Goal: Task Accomplishment & Management: Use online tool/utility

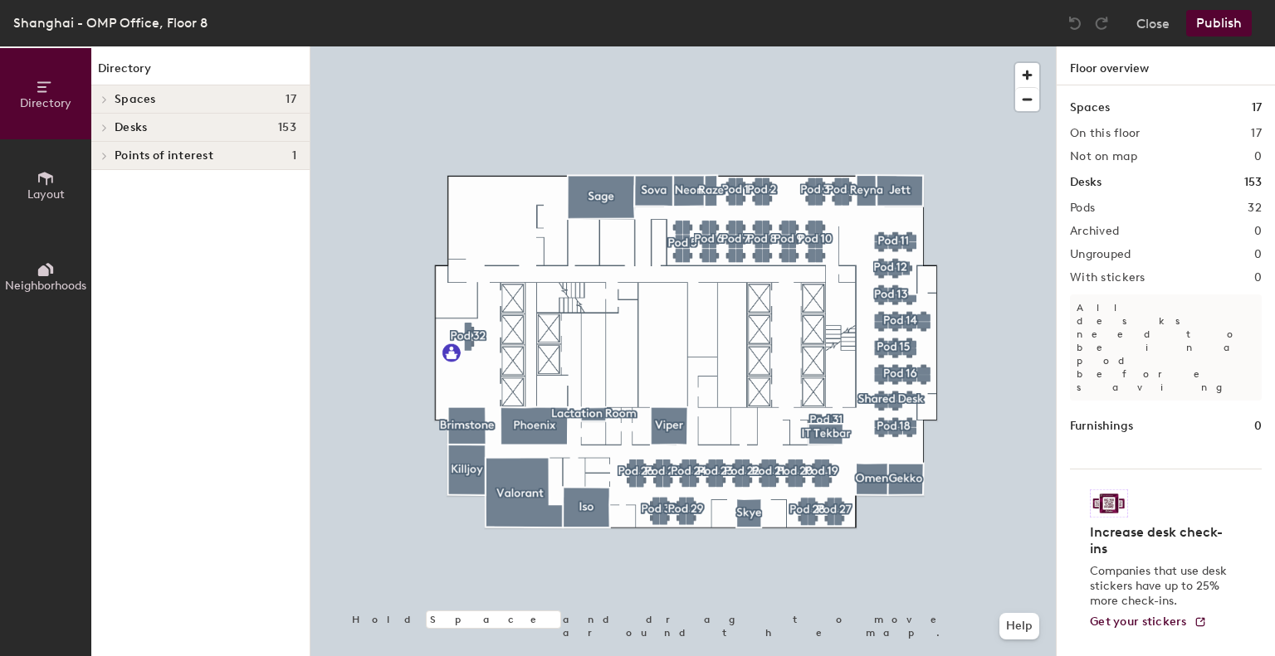
click at [50, 183] on icon at bounding box center [46, 178] width 18 height 18
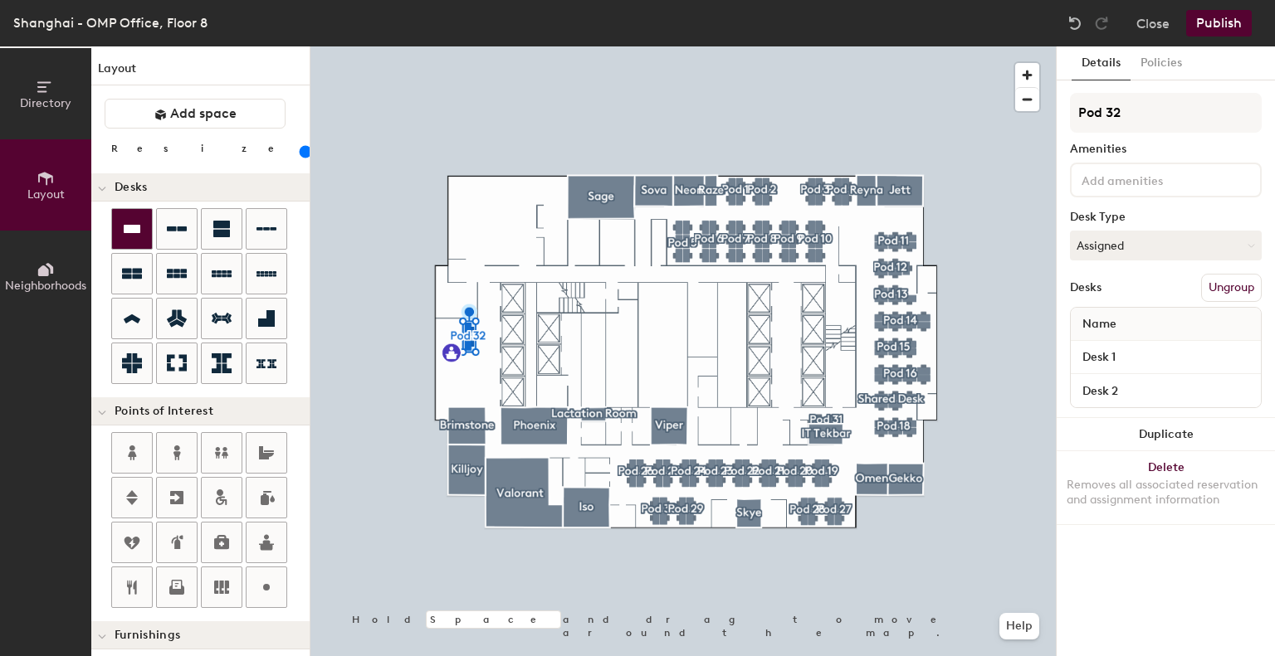
click at [130, 225] on icon at bounding box center [132, 229] width 17 height 8
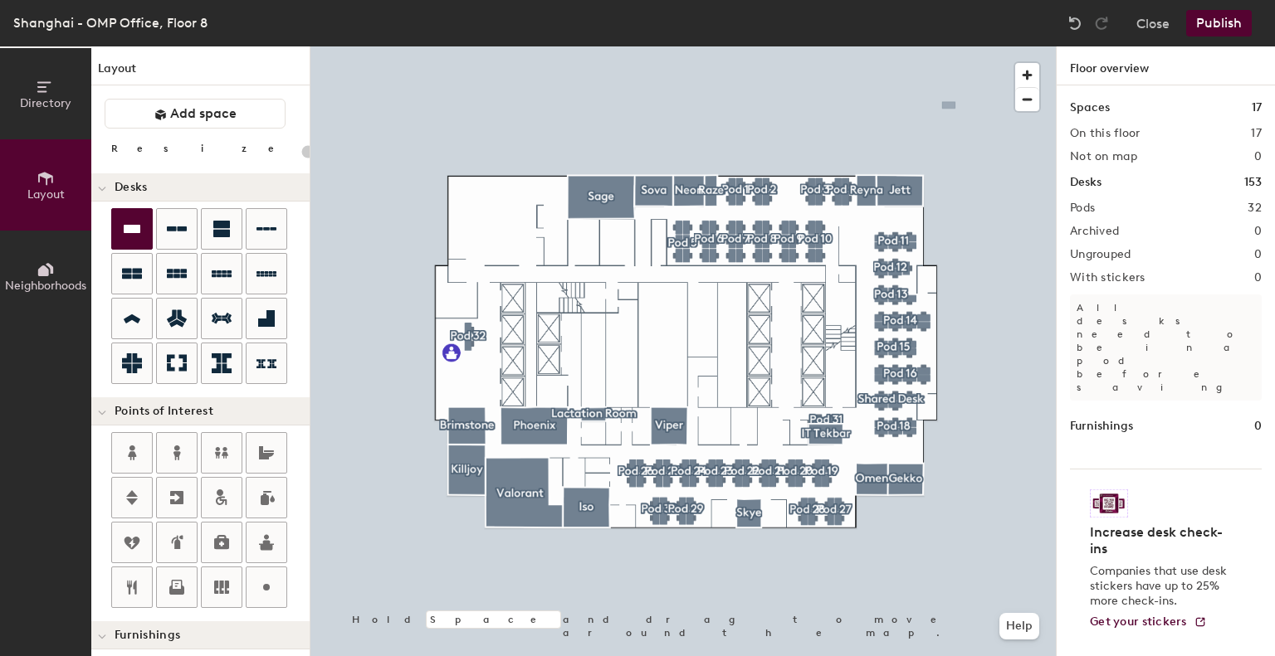
click at [1228, 13] on button "Publish" at bounding box center [1219, 23] width 66 height 27
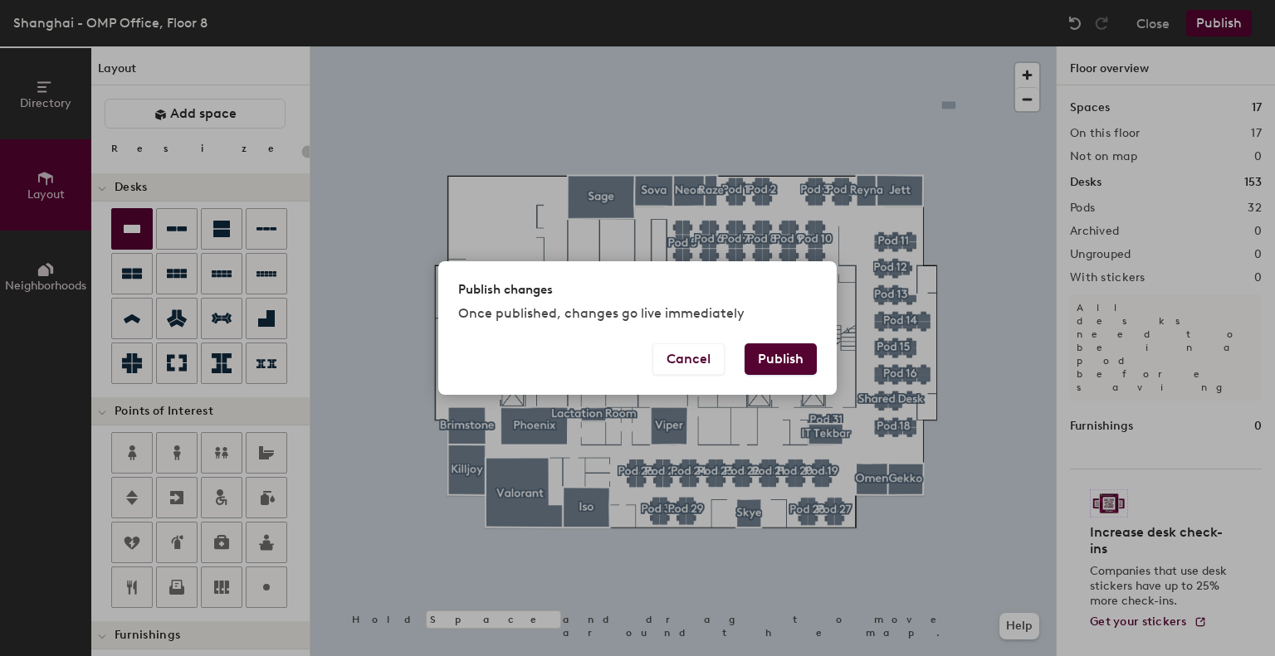
click at [800, 351] on button "Publish" at bounding box center [780, 360] width 72 height 32
type input "20"
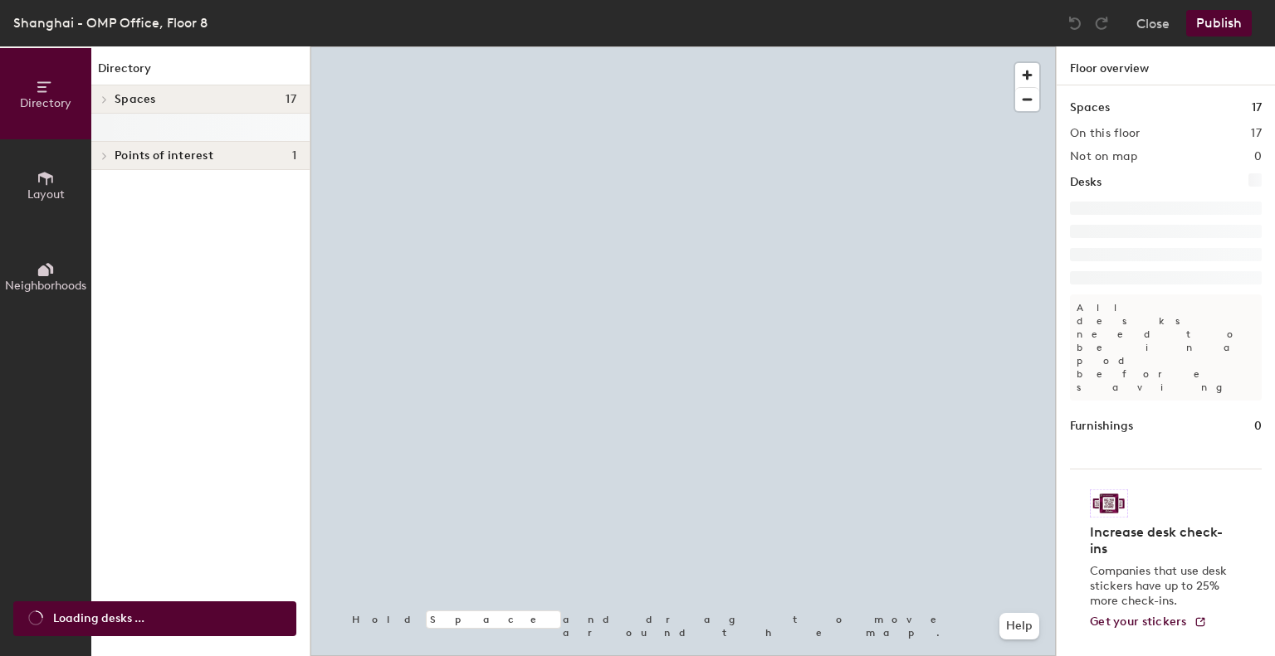
click at [48, 183] on icon at bounding box center [46, 178] width 18 height 18
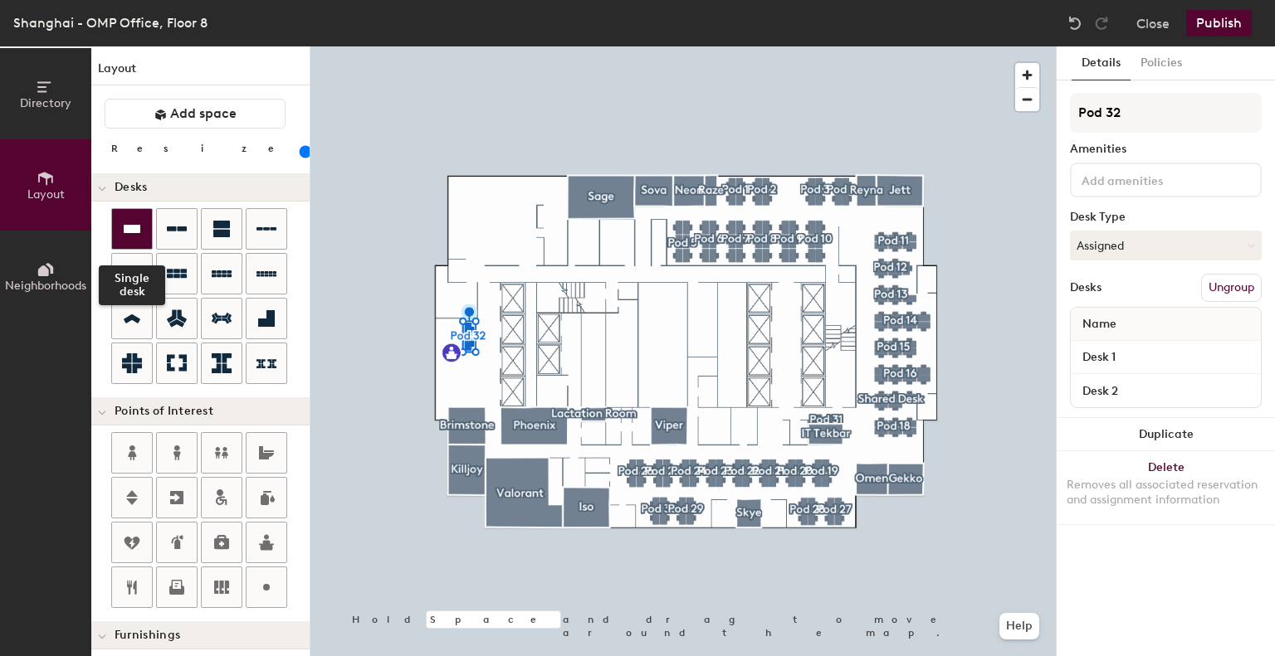
click at [130, 228] on icon at bounding box center [132, 229] width 17 height 8
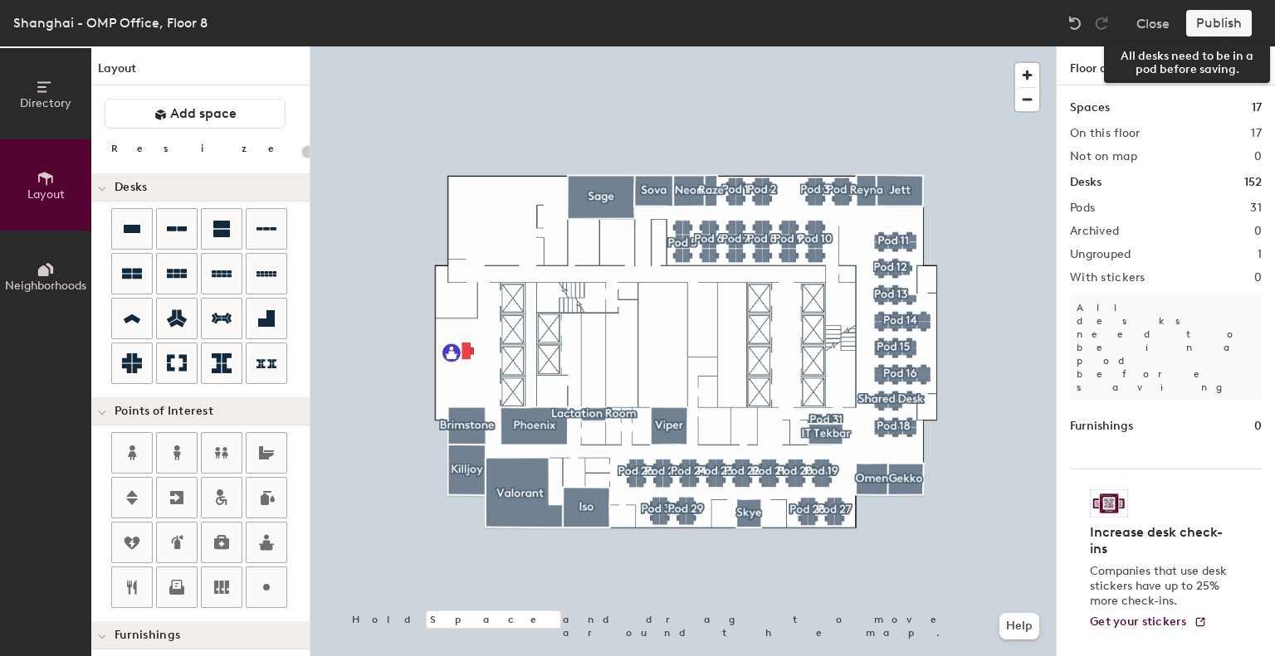
click at [1218, 19] on div "Publish" at bounding box center [1224, 23] width 76 height 27
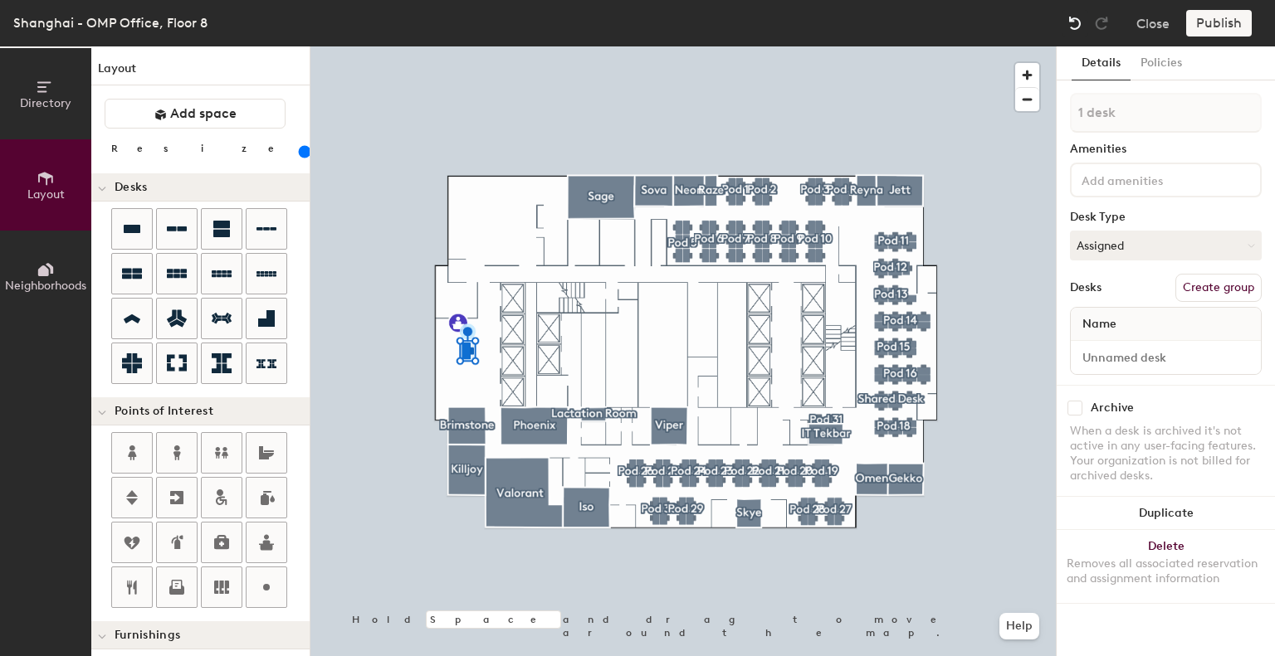
click at [1071, 24] on img at bounding box center [1074, 23] width 17 height 17
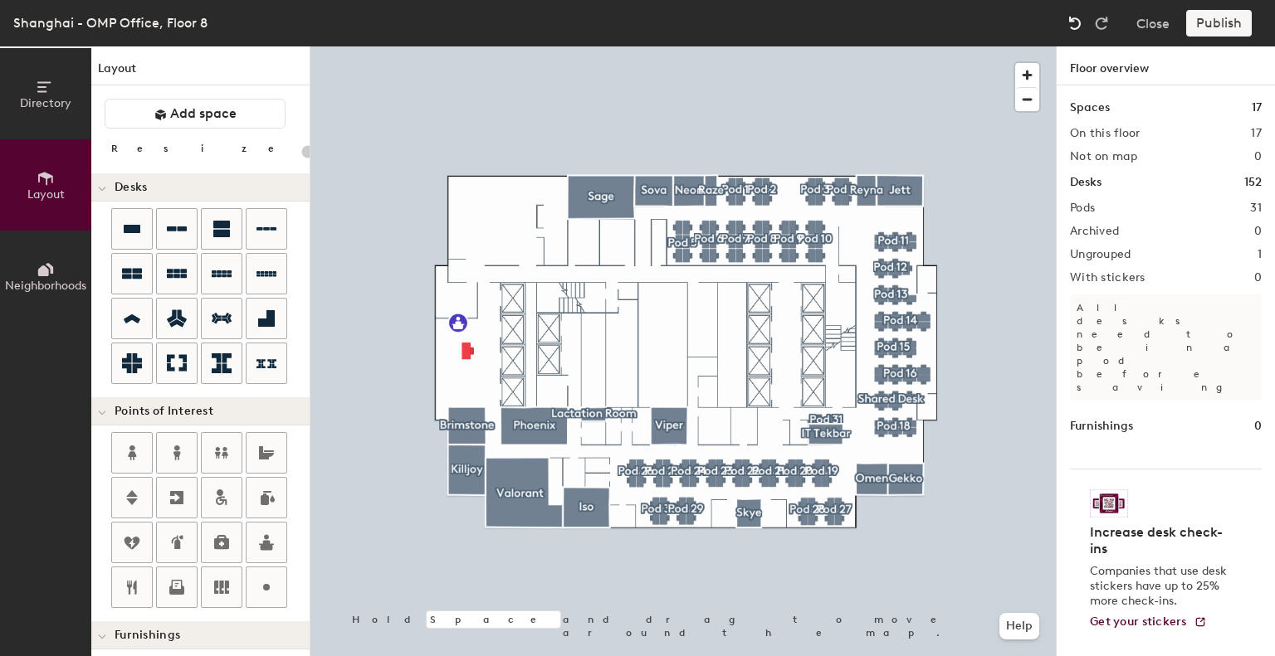
click at [1072, 24] on img at bounding box center [1074, 23] width 17 height 17
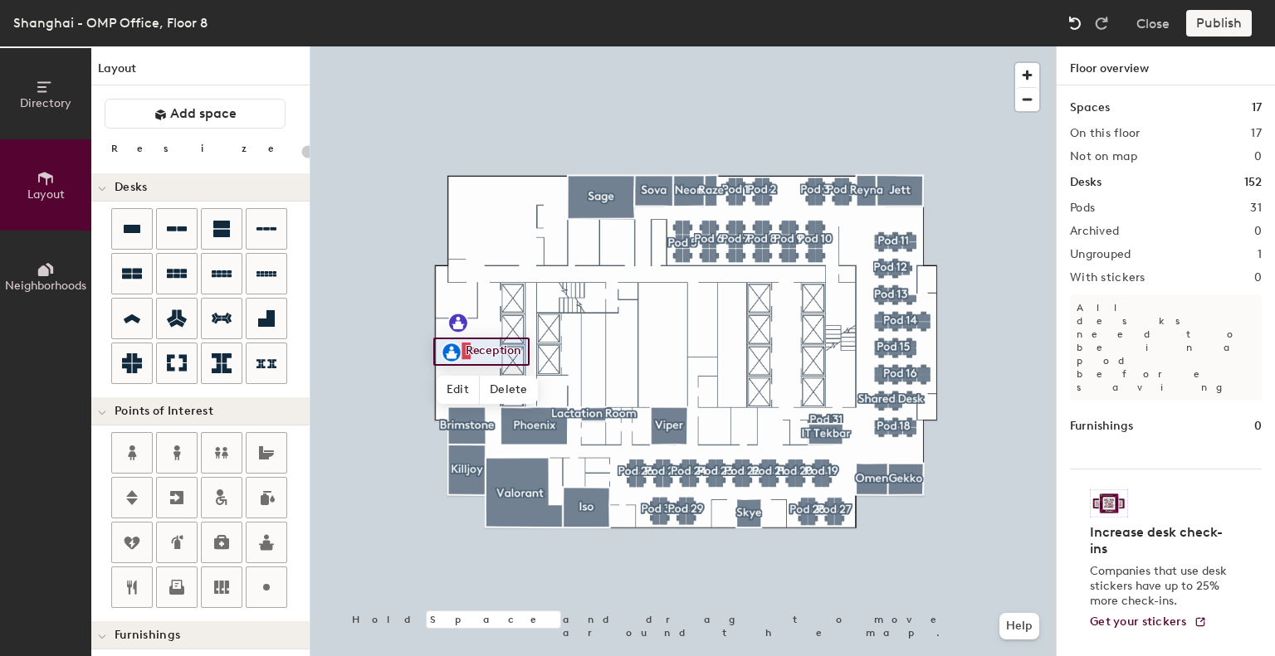
click at [1072, 24] on img at bounding box center [1074, 23] width 17 height 17
click at [1074, 24] on img at bounding box center [1074, 23] width 17 height 17
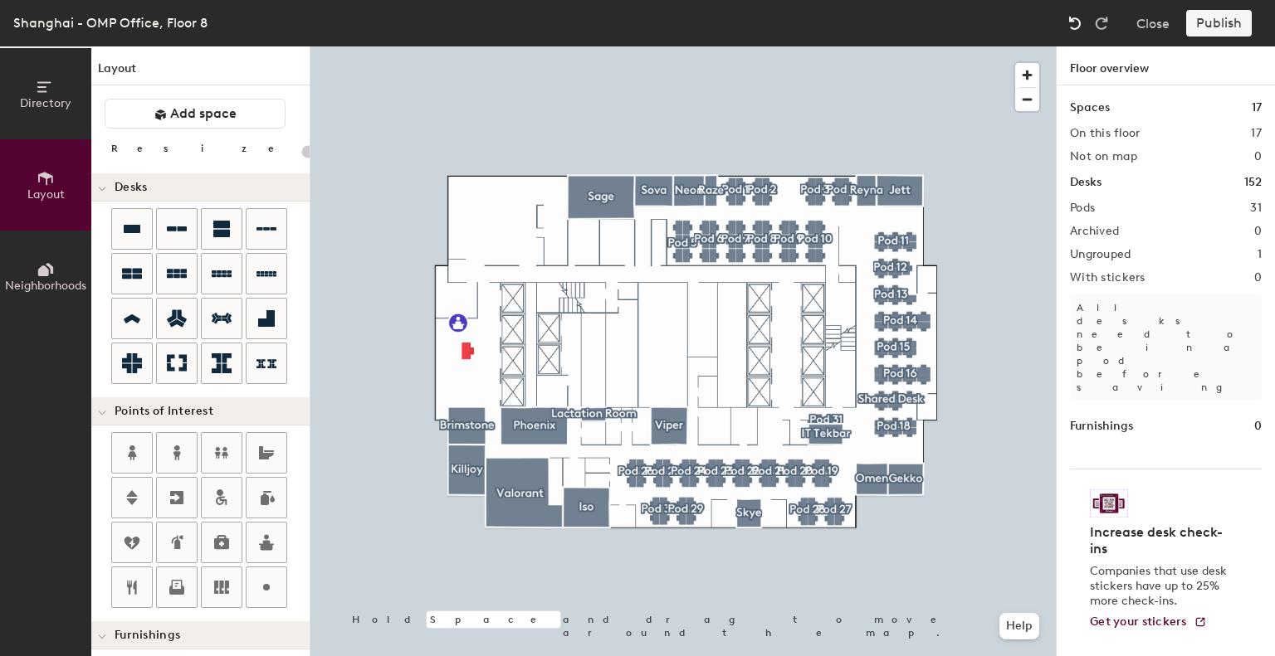
click at [1074, 24] on img at bounding box center [1074, 23] width 17 height 17
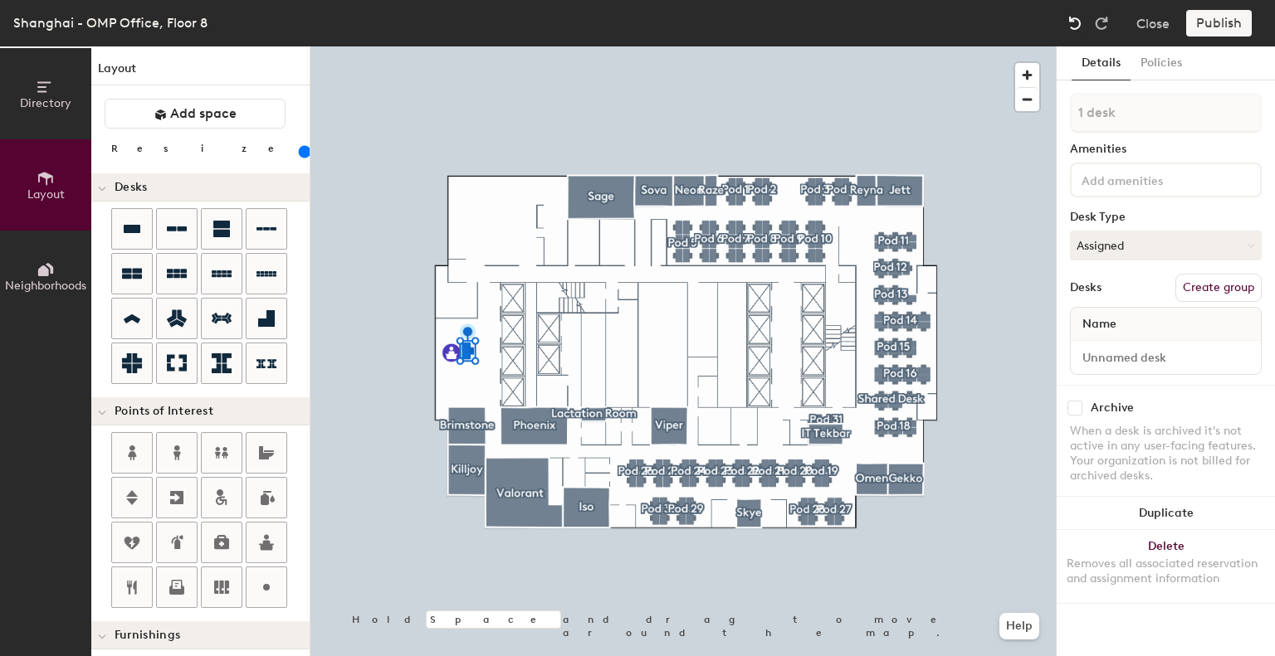
click at [1078, 27] on img at bounding box center [1074, 23] width 17 height 17
click at [1079, 26] on img at bounding box center [1074, 23] width 17 height 17
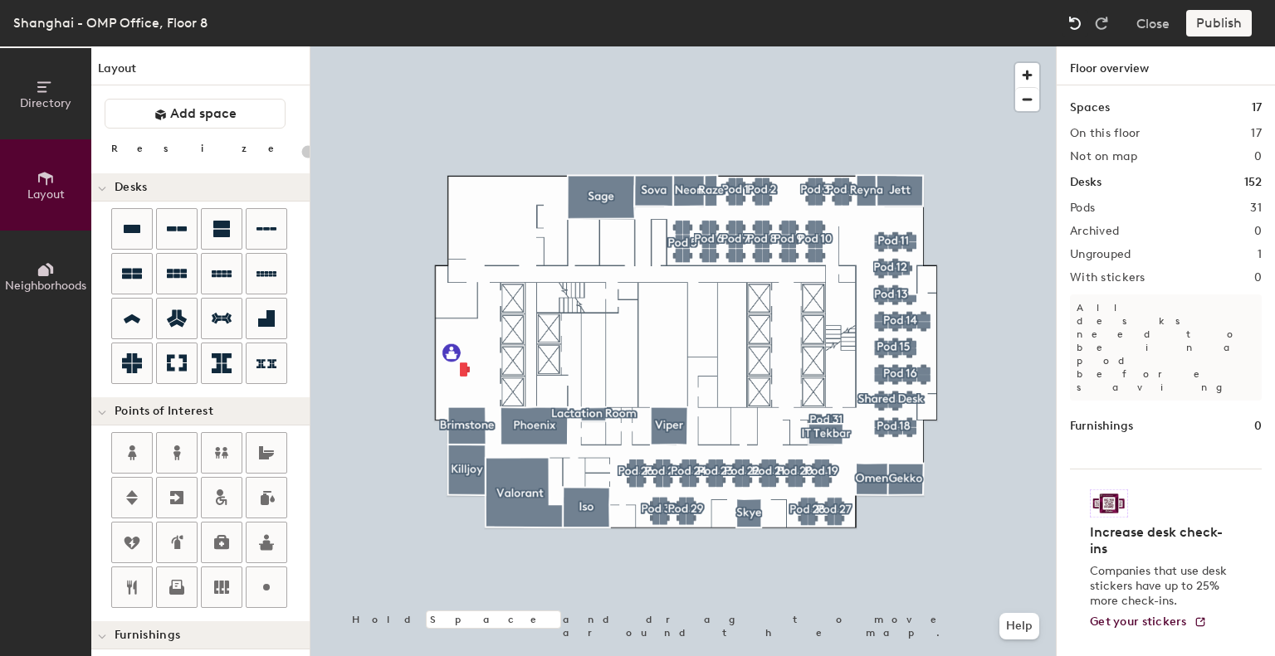
click at [1079, 22] on img at bounding box center [1074, 23] width 17 height 17
type input "120"
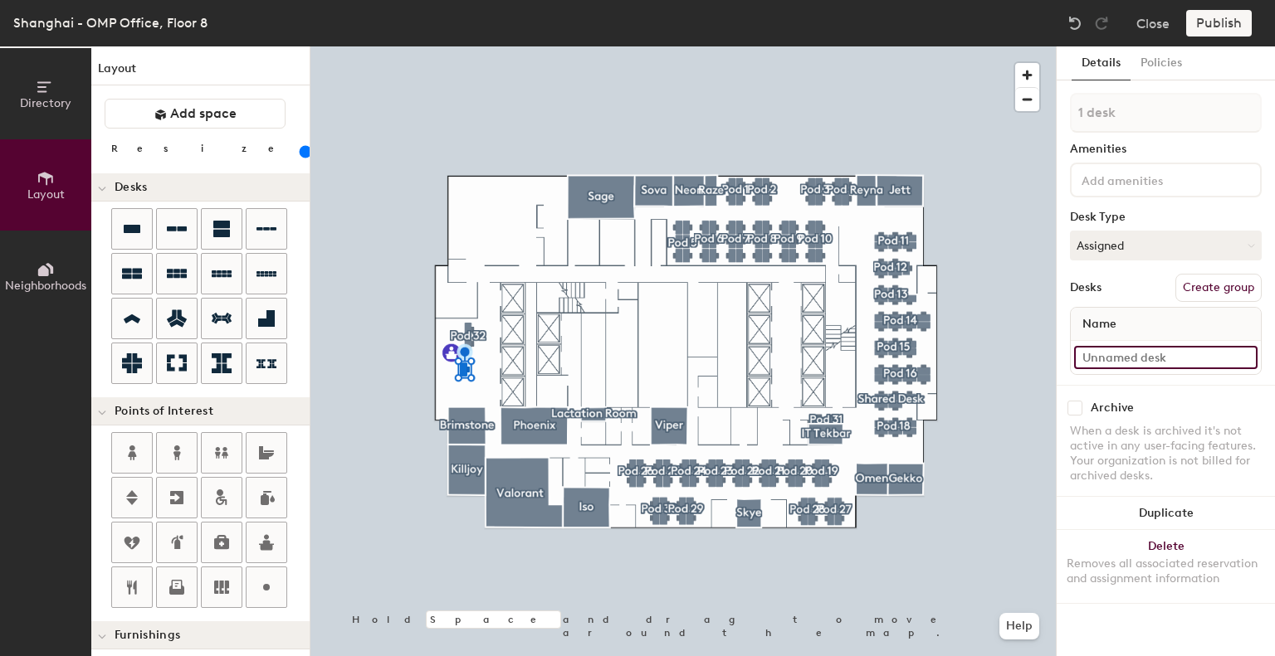
click at [1122, 359] on input at bounding box center [1165, 357] width 183 height 23
type input "[PERSON_NAME] 1"
click at [1107, 357] on input "[PERSON_NAME] 1" at bounding box center [1165, 357] width 183 height 23
type input "Desk 1"
click at [1175, 391] on div "Archive When a desk is archived it's not active in any user-facing features. Yo…" at bounding box center [1166, 444] width 218 height 119
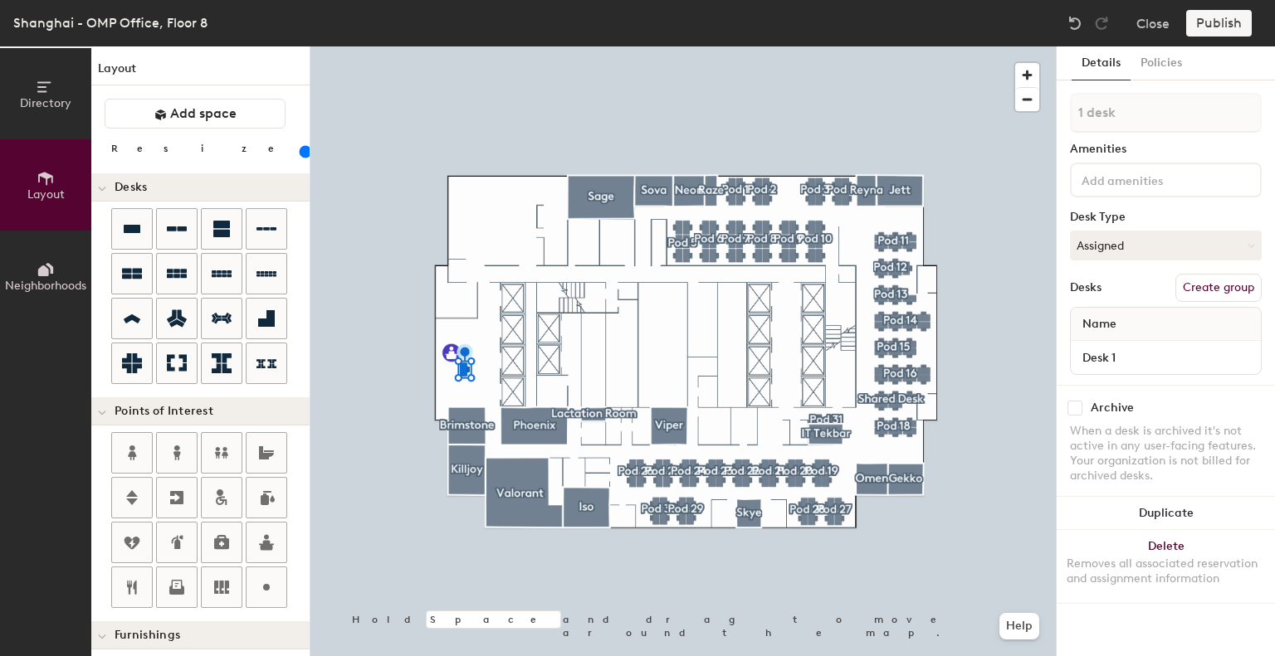
click at [1141, 181] on input at bounding box center [1152, 179] width 149 height 20
click at [1237, 26] on div "Publish" at bounding box center [1224, 23] width 76 height 27
click at [1198, 289] on button "Create group" at bounding box center [1218, 288] width 86 height 28
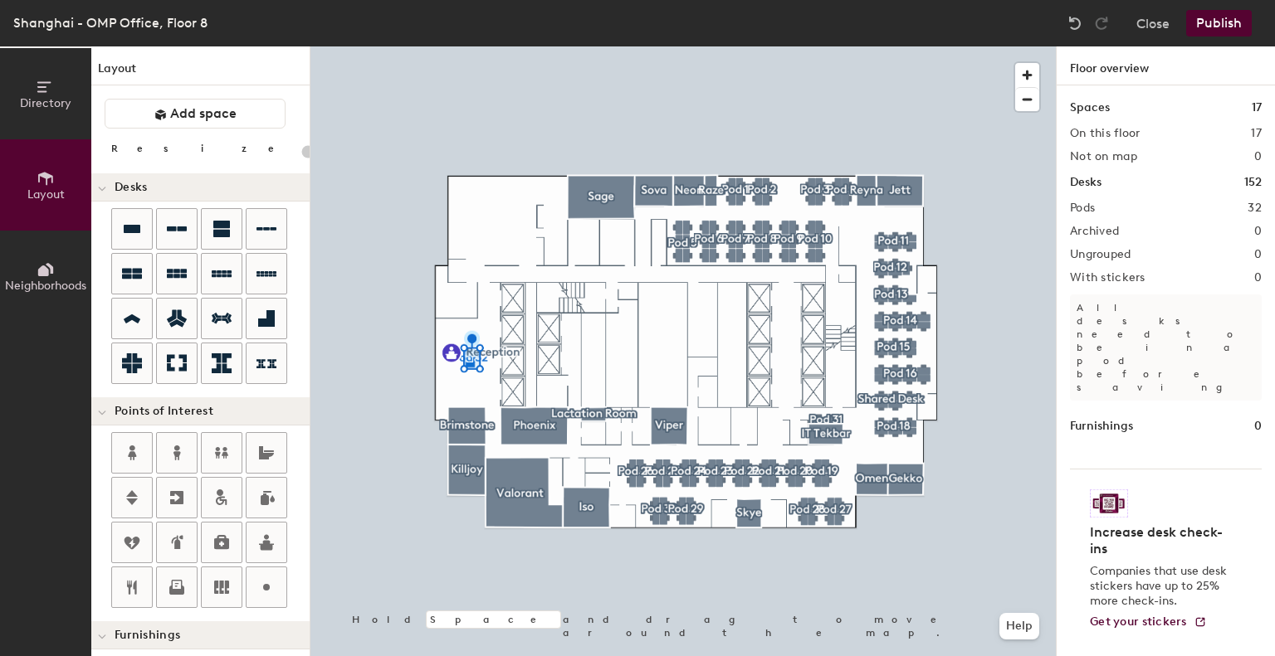
type input "20"
click at [1211, 22] on button "Publish" at bounding box center [1219, 23] width 66 height 27
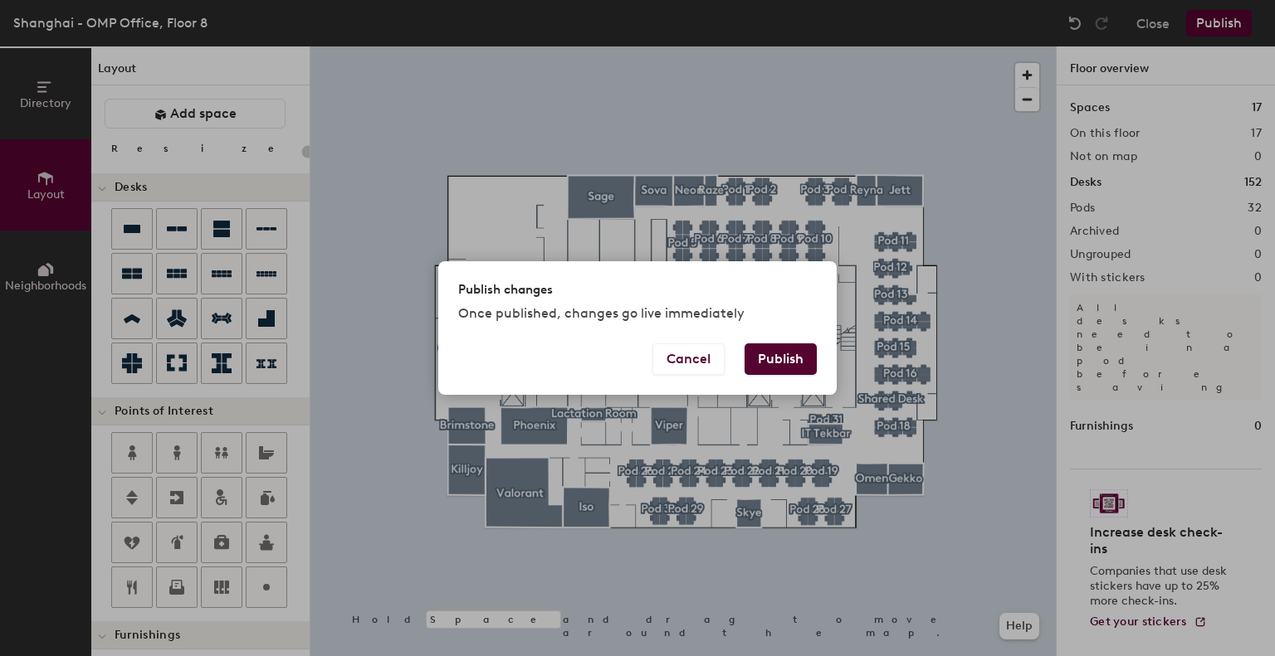
click at [774, 358] on button "Publish" at bounding box center [780, 360] width 72 height 32
type input "20"
